Goal: Task Accomplishment & Management: Manage account settings

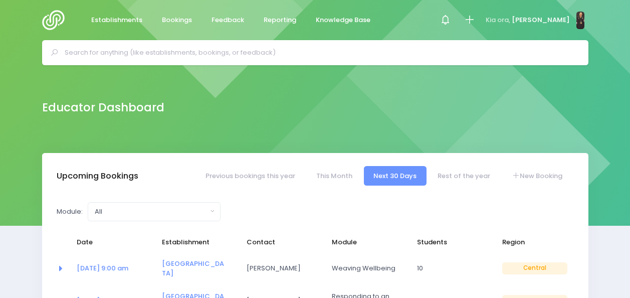
select select "5"
click at [89, 63] on div at bounding box center [315, 52] width 546 height 25
click at [94, 58] on input "text" at bounding box center [320, 52] width 510 height 15
type input "house of wonder"
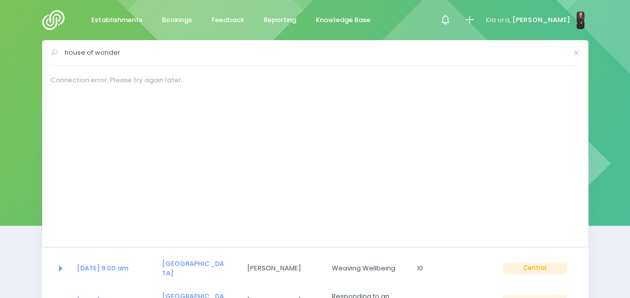
click at [55, 18] on img at bounding box center [56, 20] width 29 height 20
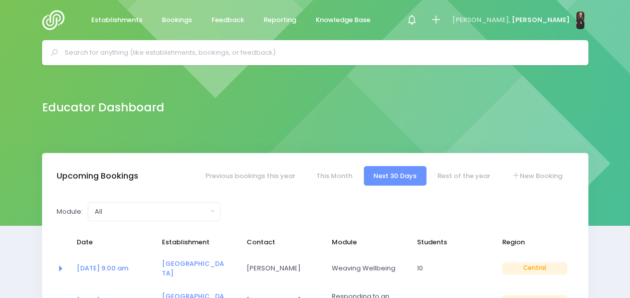
select select "5"
click at [129, 55] on input "text" at bounding box center [320, 52] width 510 height 15
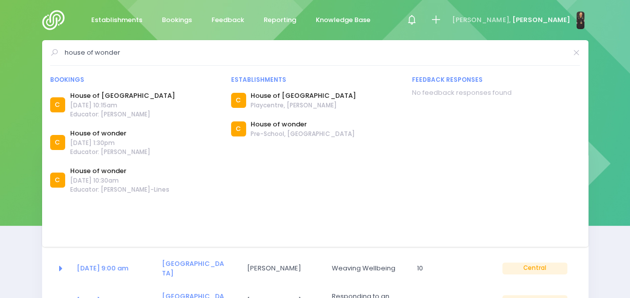
click at [169, 52] on input "house of wonder" at bounding box center [316, 52] width 502 height 15
type input "h"
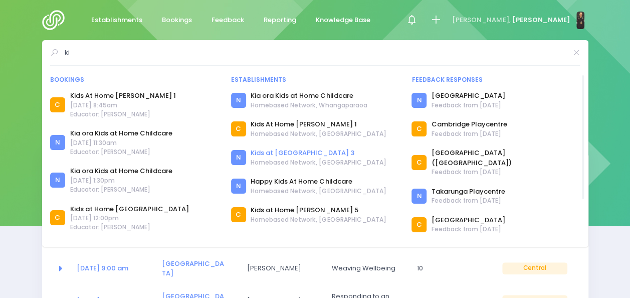
type input "k"
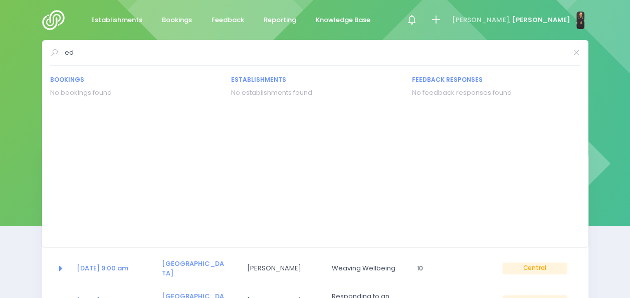
type input "e"
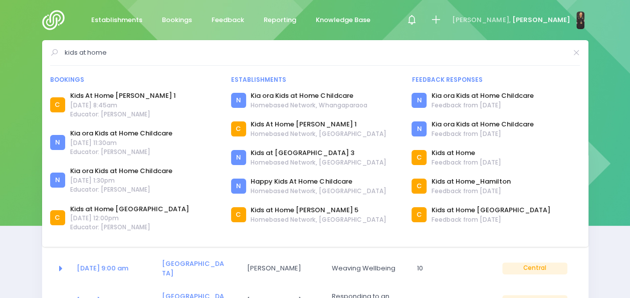
click at [126, 54] on input "kids at home" at bounding box center [316, 52] width 502 height 15
type input "k"
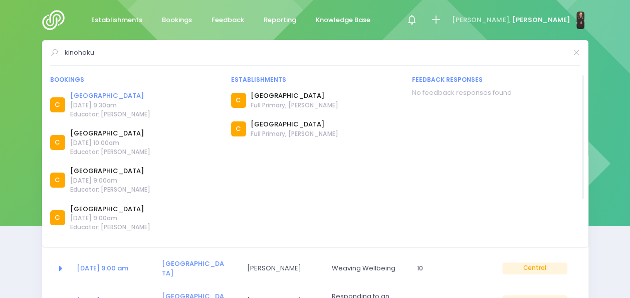
type input "kinohaku"
click at [109, 95] on link "Kinohaku School" at bounding box center [110, 96] width 80 height 10
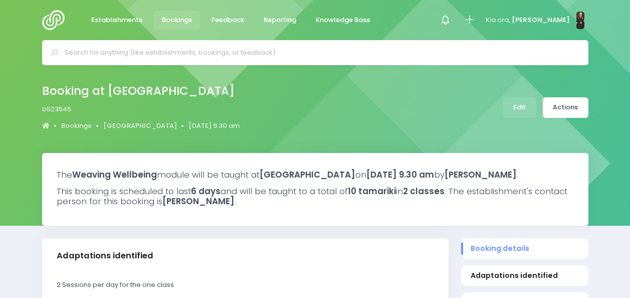
select select "5"
click at [259, 48] on input "text" at bounding box center [320, 52] width 510 height 15
type input "s"
click at [530, 107] on link "Edit" at bounding box center [519, 107] width 33 height 21
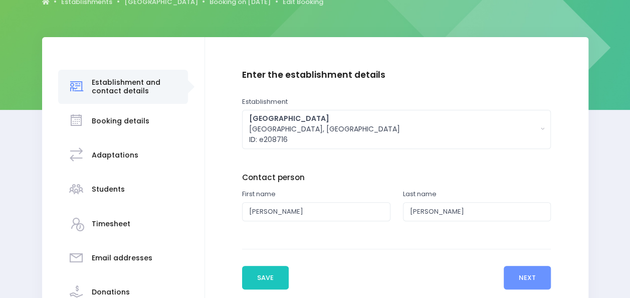
scroll to position [115, 0]
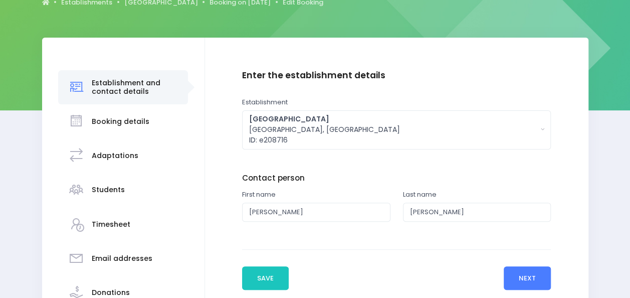
click at [535, 272] on button "Next" at bounding box center [528, 278] width 48 height 24
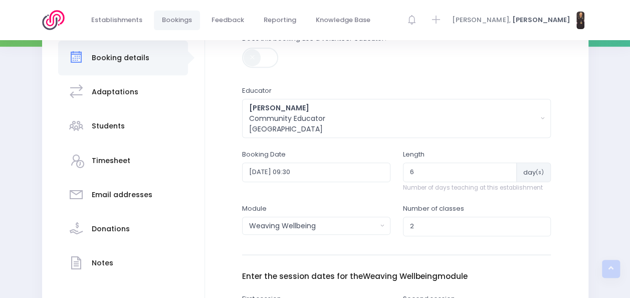
scroll to position [178, 0]
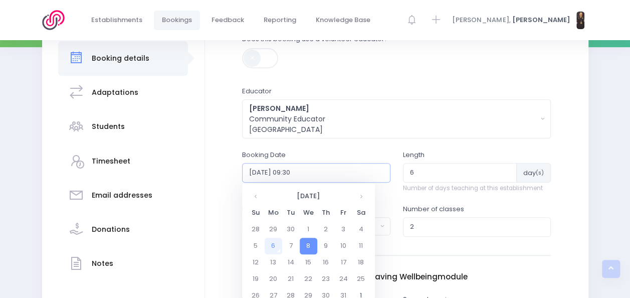
click at [326, 168] on input "2025-10-08 09:30" at bounding box center [316, 172] width 148 height 19
click at [344, 243] on td "10" at bounding box center [344, 246] width 18 height 17
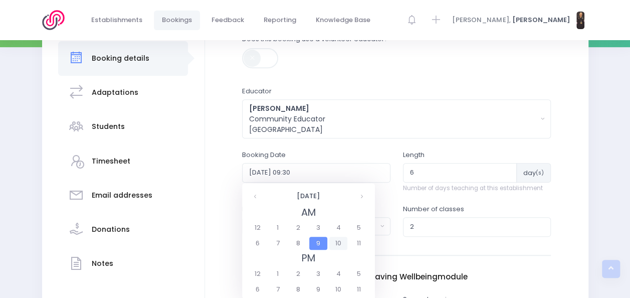
click at [337, 242] on span "10" at bounding box center [338, 243] width 18 height 13
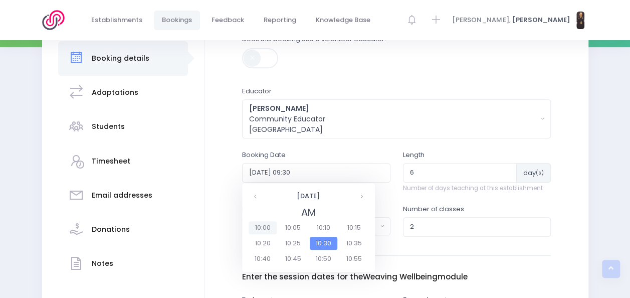
click at [265, 225] on span "10:00" at bounding box center [263, 227] width 28 height 13
type input "2025-10-10 10:00"
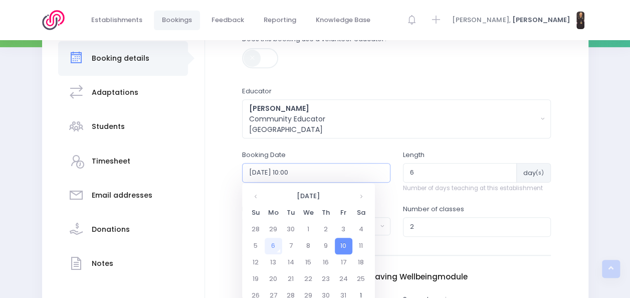
click at [337, 173] on input "2025-10-10 10:00" at bounding box center [316, 172] width 148 height 19
click at [312, 246] on td "8" at bounding box center [309, 246] width 18 height 17
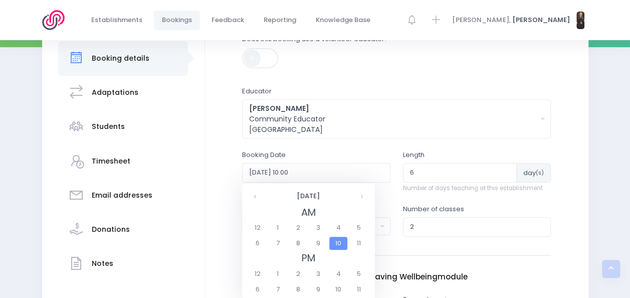
click at [336, 241] on span "10" at bounding box center [338, 243] width 18 height 13
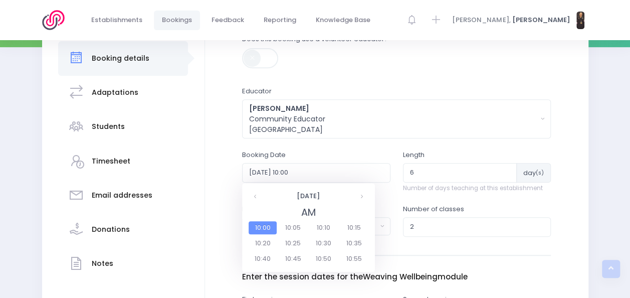
click at [262, 226] on span "10:00" at bounding box center [263, 227] width 28 height 13
type input "2025-10-08 10:00"
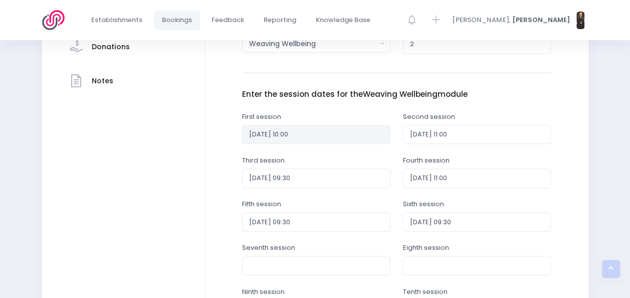
scroll to position [362, 0]
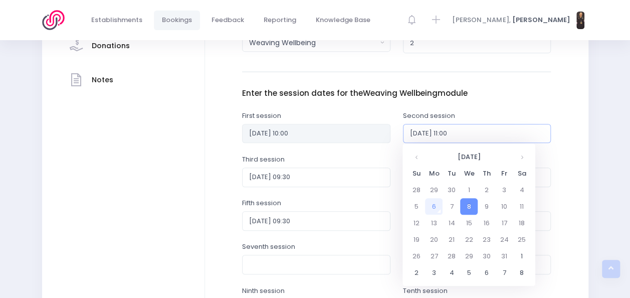
click at [467, 134] on input "2025-10-08 11:00" at bounding box center [477, 133] width 148 height 19
click at [471, 204] on td "8" at bounding box center [469, 206] width 18 height 17
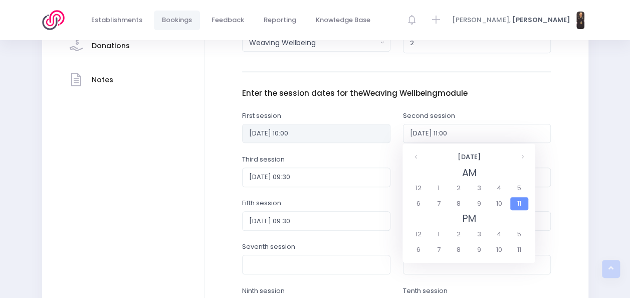
click at [520, 205] on span "11" at bounding box center [519, 203] width 18 height 13
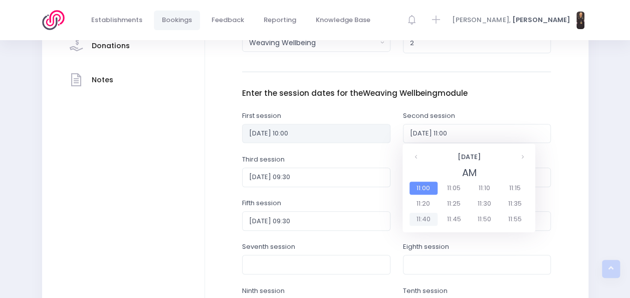
click at [426, 218] on span "11:40" at bounding box center [423, 218] width 28 height 13
type input "2025-10-08 11:40"
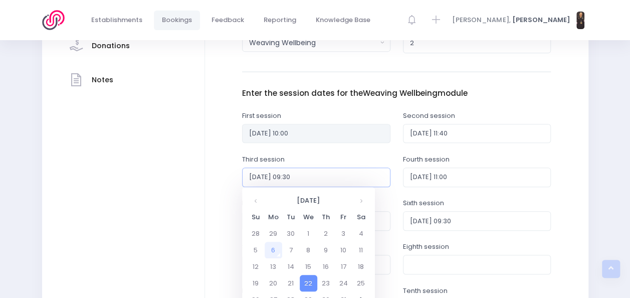
click at [334, 175] on input "2025-10-22 09:30" at bounding box center [316, 176] width 148 height 19
click at [308, 281] on td "22" at bounding box center [309, 283] width 18 height 17
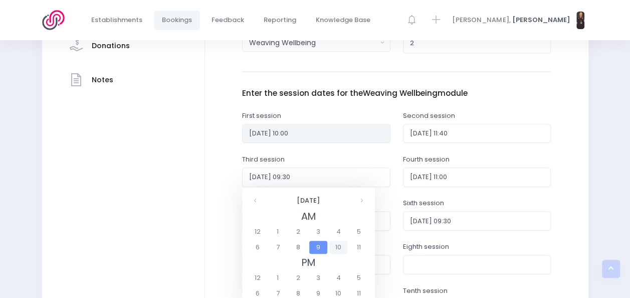
click at [337, 246] on span "10" at bounding box center [338, 247] width 18 height 13
click at [259, 229] on span "10:00" at bounding box center [263, 231] width 28 height 13
type input "2025-10-22 10:00"
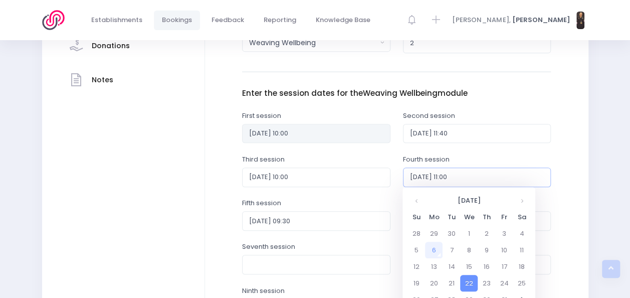
click at [481, 172] on input "2025-10-22 11:00" at bounding box center [477, 176] width 148 height 19
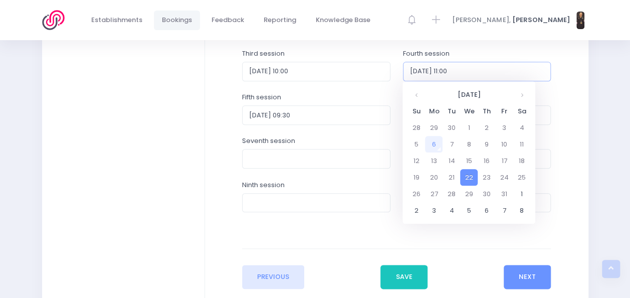
scroll to position [468, 0]
click at [470, 176] on td "22" at bounding box center [469, 176] width 18 height 17
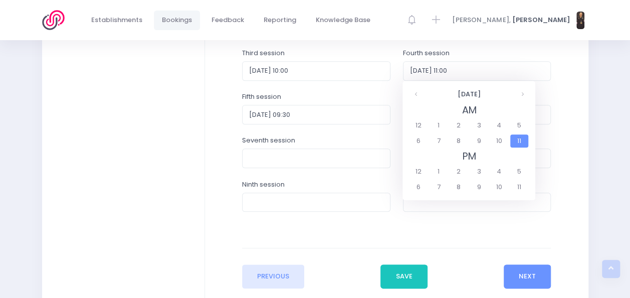
click at [514, 139] on span "11" at bounding box center [519, 140] width 18 height 13
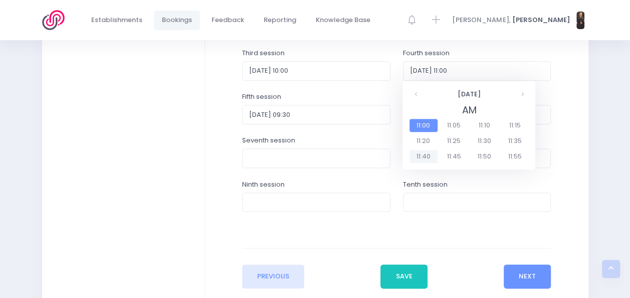
click at [427, 158] on span "11:40" at bounding box center [423, 156] width 28 height 13
type input "2025-10-22 11:40"
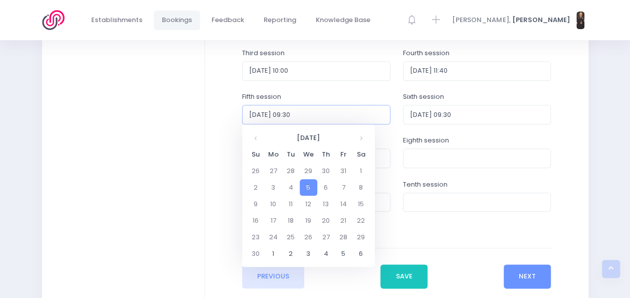
click at [331, 111] on input "2025-11-05 09:30" at bounding box center [316, 114] width 148 height 19
click at [307, 187] on td "5" at bounding box center [309, 187] width 18 height 17
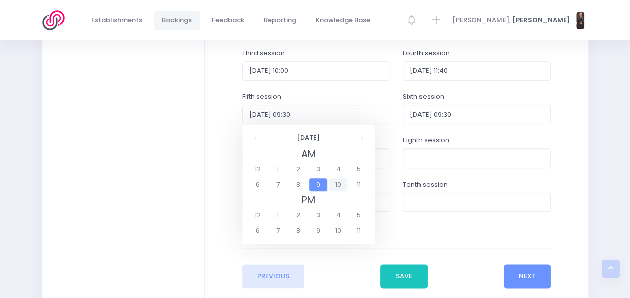
click at [337, 189] on span "10" at bounding box center [338, 184] width 18 height 13
click at [269, 171] on span "10:00" at bounding box center [263, 168] width 28 height 13
type input "2025-11-05 10:00"
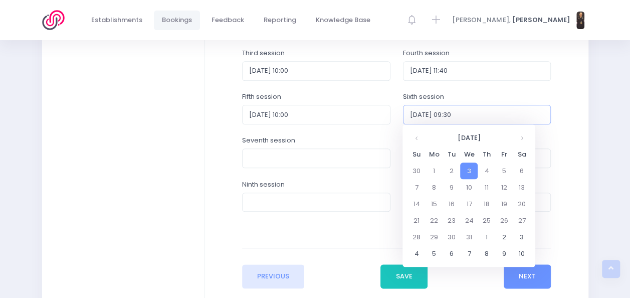
click at [479, 110] on input "2025-12-03 09:30" at bounding box center [477, 114] width 148 height 19
click at [468, 168] on td "3" at bounding box center [469, 170] width 18 height 17
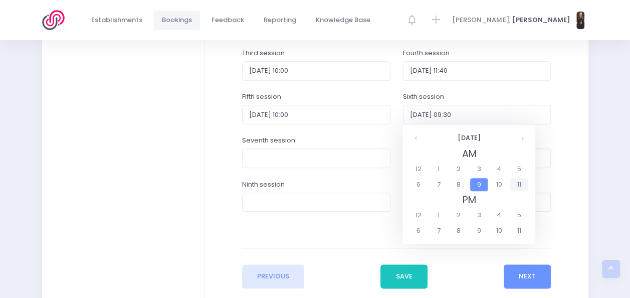
click at [519, 187] on span "11" at bounding box center [519, 184] width 18 height 13
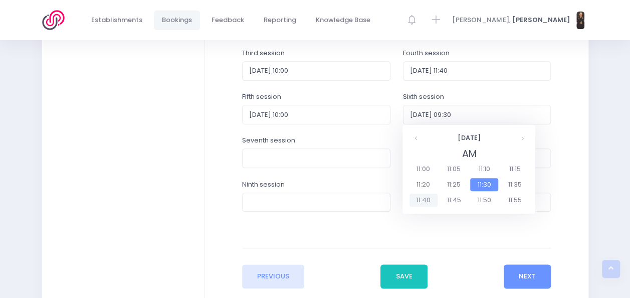
click at [428, 196] on span "11:40" at bounding box center [423, 199] width 28 height 13
type input "2025-12-03 11:40"
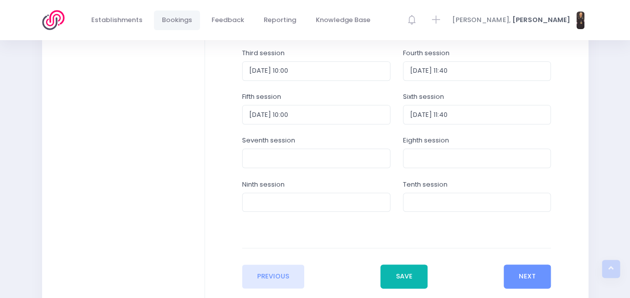
click at [402, 280] on button "Save" at bounding box center [403, 276] width 47 height 24
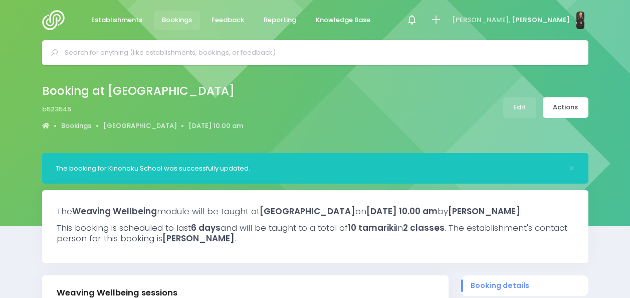
select select "5"
click at [288, 52] on input "text" at bounding box center [320, 52] width 510 height 15
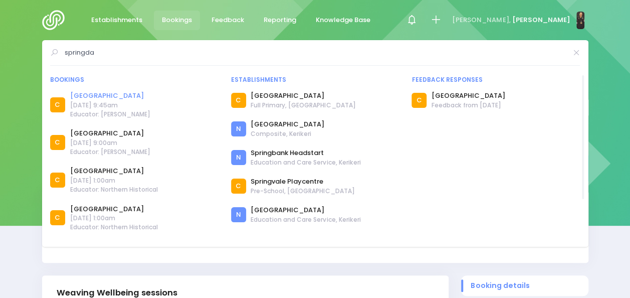
type input "springda"
click at [106, 94] on link "[GEOGRAPHIC_DATA]" at bounding box center [110, 96] width 80 height 10
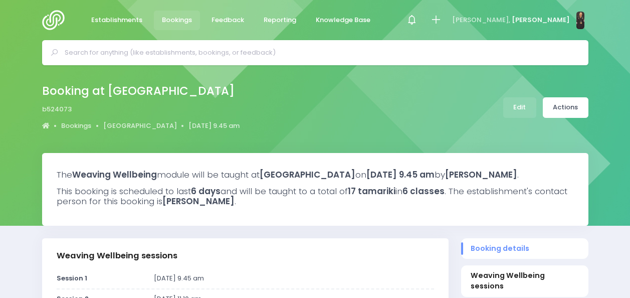
select select "5"
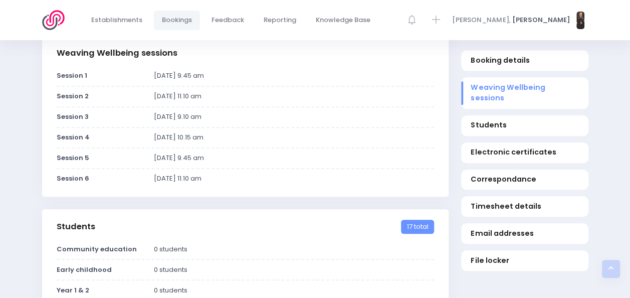
scroll to position [204, 0]
